Goal: Check status: Check status

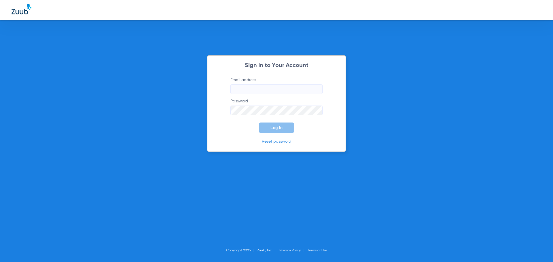
type input "[EMAIL_ADDRESS][DOMAIN_NAME]"
click at [283, 130] on button "Log In" at bounding box center [276, 128] width 35 height 10
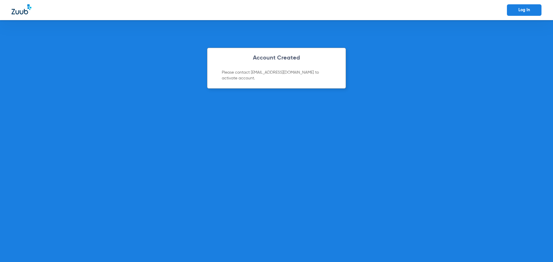
click at [530, 11] on link "Log In" at bounding box center [524, 10] width 35 height 12
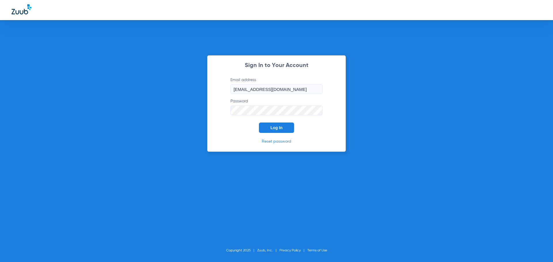
drag, startPoint x: 288, startPoint y: 128, endPoint x: 334, endPoint y: 132, distance: 46.2
click at [288, 129] on button "Log In" at bounding box center [276, 128] width 35 height 10
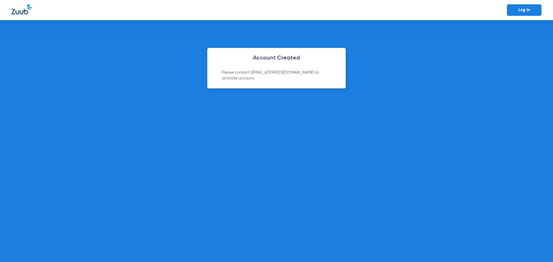
click at [280, 72] on p "Please contact [EMAIL_ADDRESS][DOMAIN_NAME] to activate account." at bounding box center [276, 76] width 109 height 12
click at [519, 8] on link "Log In" at bounding box center [524, 10] width 35 height 12
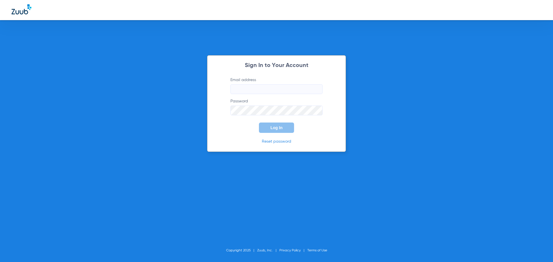
type input "[EMAIL_ADDRESS][DOMAIN_NAME]"
drag, startPoint x: 275, startPoint y: 129, endPoint x: 315, endPoint y: 138, distance: 41.3
click at [275, 130] on span "Log In" at bounding box center [276, 128] width 12 height 5
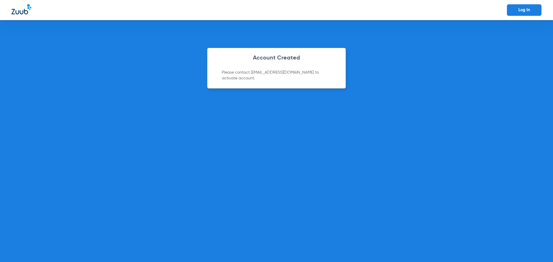
click at [23, 8] on img at bounding box center [22, 9] width 20 height 10
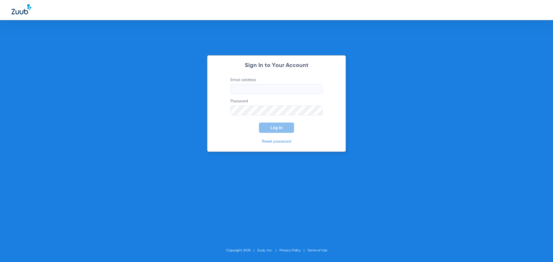
type input "[EMAIL_ADDRESS][DOMAIN_NAME]"
click at [280, 131] on button "Log In" at bounding box center [276, 128] width 35 height 10
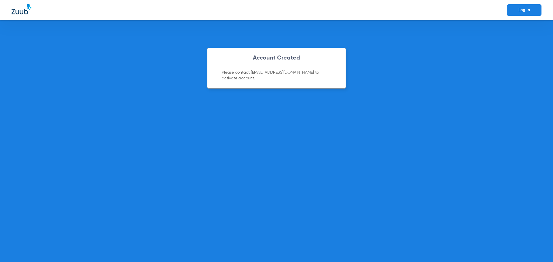
click at [443, 66] on div "Account Created Please contact [EMAIL_ADDRESS][DOMAIN_NAME] to activate account." at bounding box center [276, 141] width 553 height 242
click at [518, 12] on link "Log In" at bounding box center [524, 10] width 35 height 12
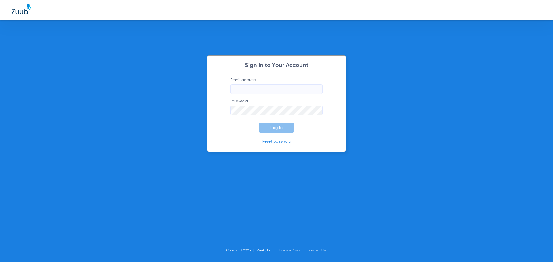
type input "[EMAIL_ADDRESS][DOMAIN_NAME]"
click at [279, 128] on span "Log In" at bounding box center [276, 128] width 12 height 5
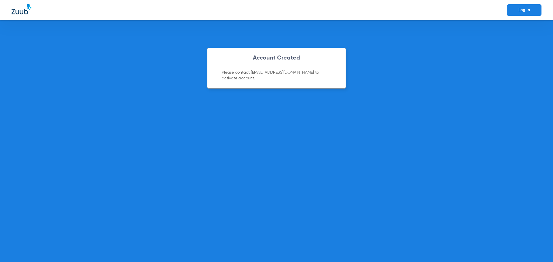
click at [22, 10] on img at bounding box center [22, 9] width 20 height 10
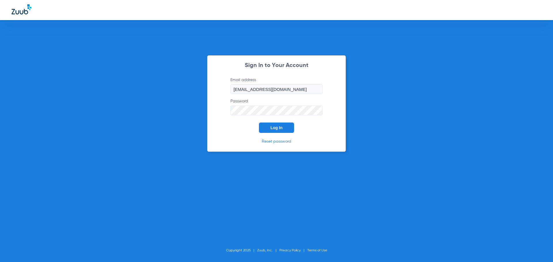
click at [276, 129] on span "Log In" at bounding box center [276, 128] width 12 height 5
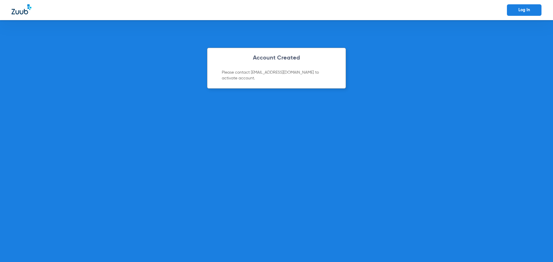
drag, startPoint x: 46, startPoint y: 10, endPoint x: 42, endPoint y: 10, distance: 4.1
click at [46, 10] on div at bounding box center [42, 10] width 60 height 12
click at [28, 10] on img at bounding box center [22, 9] width 20 height 10
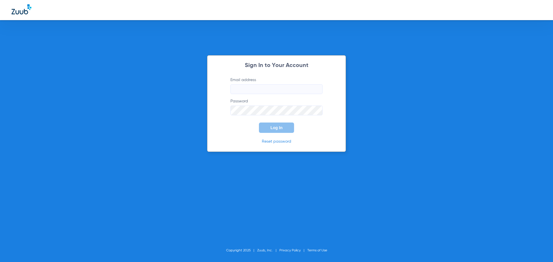
type input "[EMAIL_ADDRESS][DOMAIN_NAME]"
click at [275, 130] on span "Log In" at bounding box center [276, 128] width 12 height 5
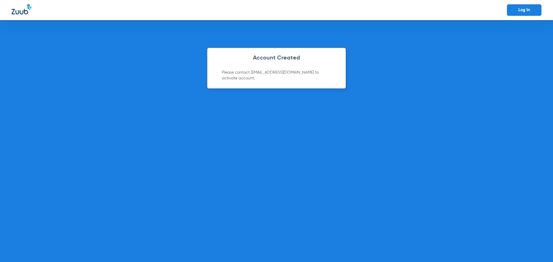
click at [287, 78] on div "Account Created Please contact [EMAIL_ADDRESS][DOMAIN_NAME] to activate account." at bounding box center [276, 68] width 139 height 41
click at [286, 74] on p "Please contact [EMAIL_ADDRESS][DOMAIN_NAME] to activate account." at bounding box center [276, 76] width 109 height 12
click at [294, 73] on p "Please contact [EMAIL_ADDRESS][DOMAIN_NAME] to activate account." at bounding box center [276, 76] width 109 height 12
click at [517, 14] on link "Log In" at bounding box center [524, 10] width 35 height 12
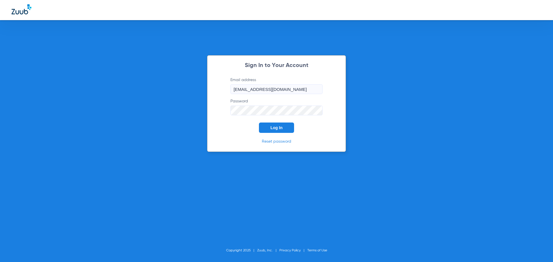
click at [288, 126] on button "Log In" at bounding box center [276, 128] width 35 height 10
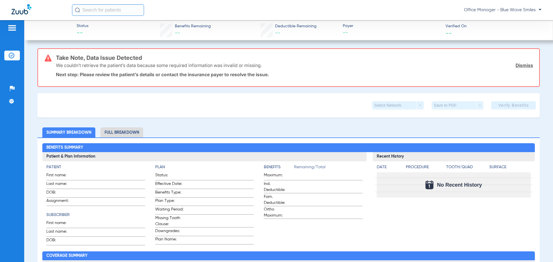
click at [12, 56] on img at bounding box center [12, 56] width 6 height 6
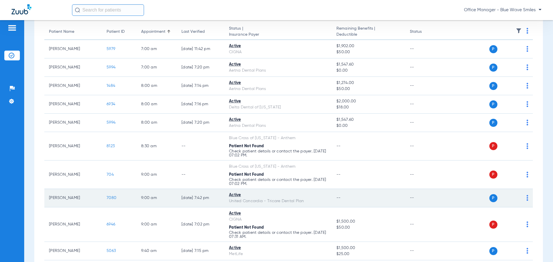
scroll to position [58, 0]
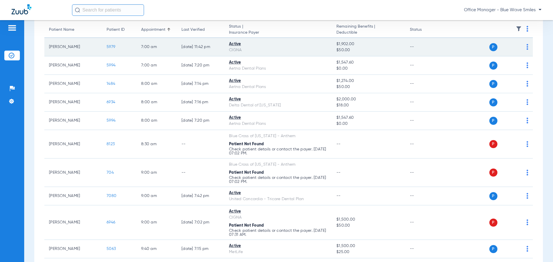
click at [111, 47] on span "5979" at bounding box center [111, 47] width 9 height 4
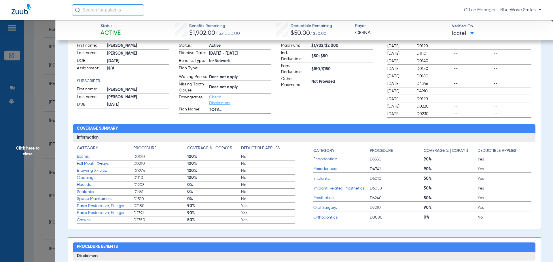
scroll to position [86, 0]
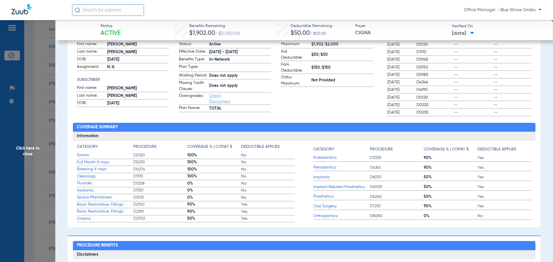
click at [22, 150] on span "Click here to close" at bounding box center [27, 151] width 55 height 262
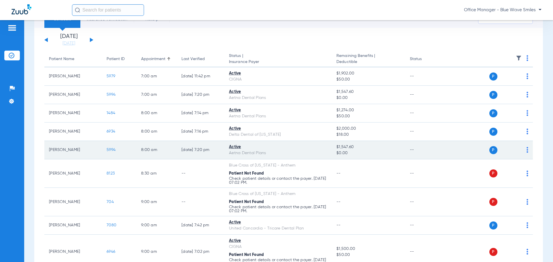
scroll to position [0, 0]
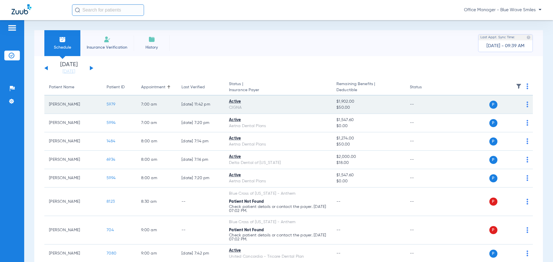
click at [109, 105] on span "5979" at bounding box center [111, 104] width 9 height 4
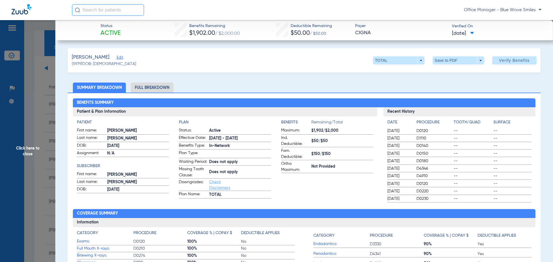
click at [29, 153] on span "Click here to close" at bounding box center [27, 151] width 55 height 262
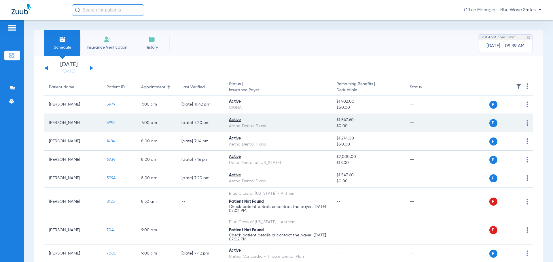
click at [112, 123] on span "5994" at bounding box center [111, 123] width 9 height 4
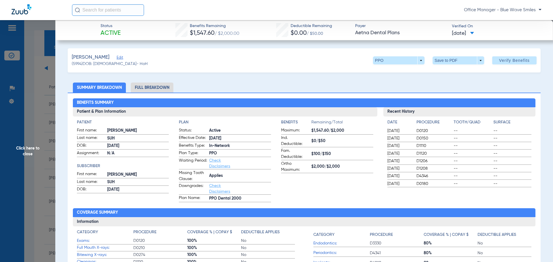
click at [26, 154] on span "Click here to close" at bounding box center [27, 151] width 55 height 262
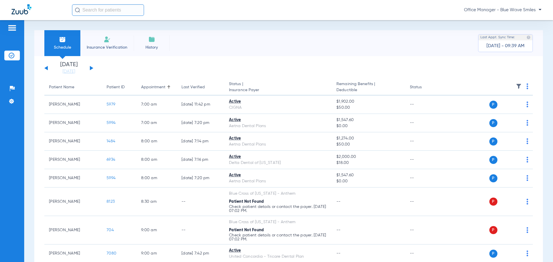
click at [346, 32] on div "Schedule Insurance Verification History Last Appt. Sync Time: [DATE] - 09:39 AM" at bounding box center [288, 43] width 508 height 26
